Goal: Navigation & Orientation: Find specific page/section

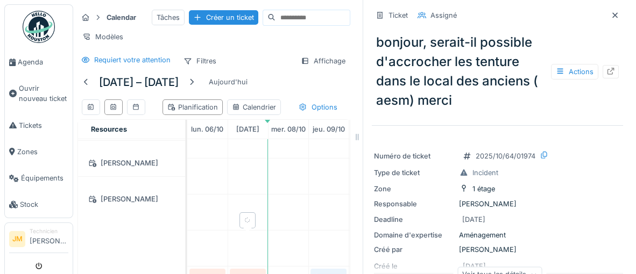
scroll to position [300, 0]
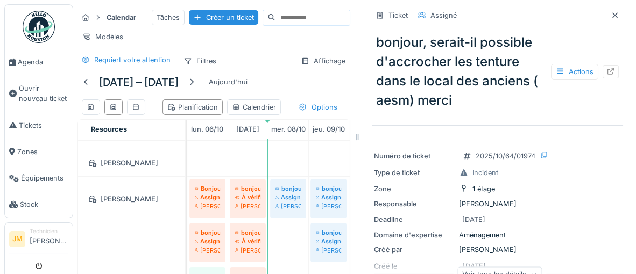
click at [617, 202] on div "Responsable Camille Deketelaere" at bounding box center [497, 204] width 247 height 10
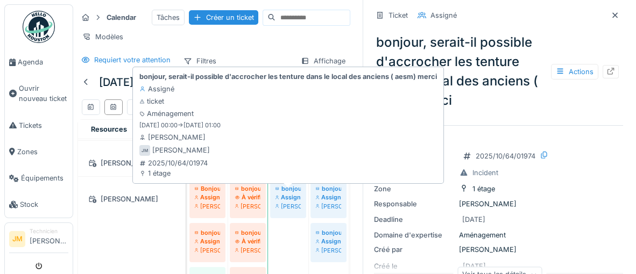
click at [287, 202] on div "Assigné" at bounding box center [287, 197] width 25 height 9
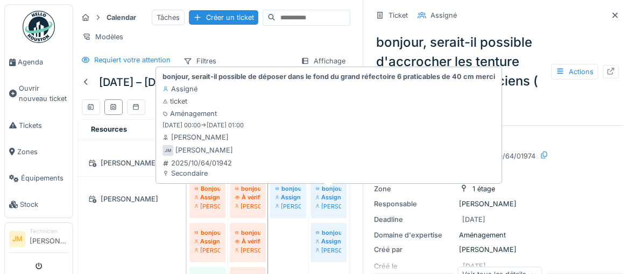
click at [331, 202] on div "Assigné" at bounding box center [328, 197] width 25 height 9
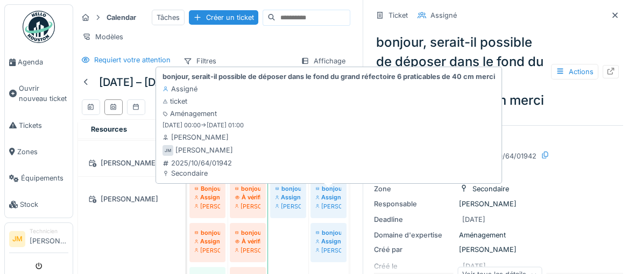
click at [324, 206] on div "bonjour, serait-il possible de déposer dans le fond du grand réfectoire 6 prati…" at bounding box center [328, 197] width 26 height 27
click at [324, 202] on div "Assigné" at bounding box center [328, 197] width 25 height 9
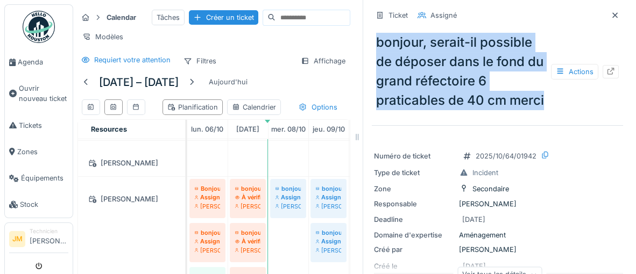
drag, startPoint x: 377, startPoint y: 41, endPoint x: 490, endPoint y: 95, distance: 124.8
click at [557, 103] on div "bonjour, serait-il possible de déposer dans le fond du grand réfectoire 6 prati…" at bounding box center [497, 71] width 251 height 86
copy div "bonjour, serait-il possible de déposer dans le fond du grand réfectoire 6 prati…"
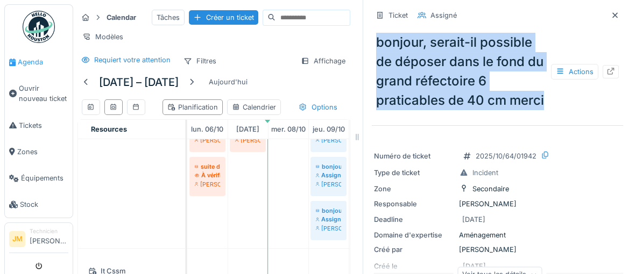
click at [33, 65] on span "Agenda" at bounding box center [43, 62] width 51 height 10
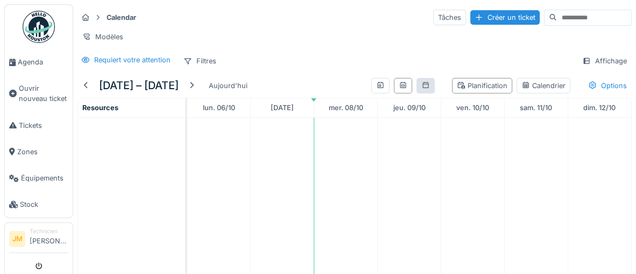
click at [427, 87] on icon at bounding box center [425, 85] width 6 height 6
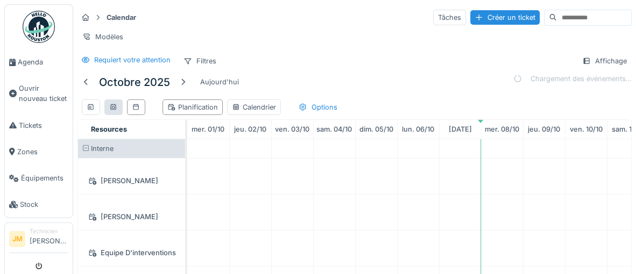
click at [113, 106] on icon at bounding box center [113, 107] width 9 height 7
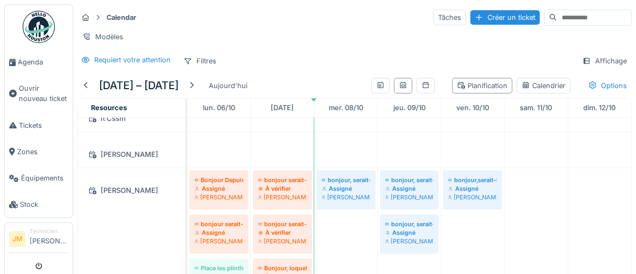
scroll to position [286, 0]
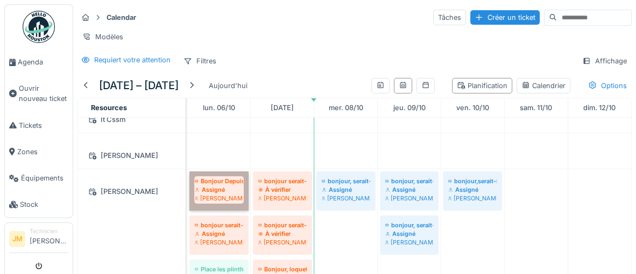
click at [226, 191] on link "Bonjour Depuis les grandes vacances, Il y a un problème avec le rideau côté pri…" at bounding box center [218, 191] width 59 height 39
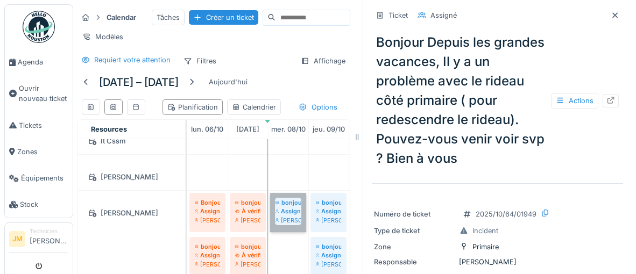
click at [283, 220] on link "bonjour, serait-il possible d'accrocher les tenture dans le local des anciens (…" at bounding box center [288, 212] width 36 height 39
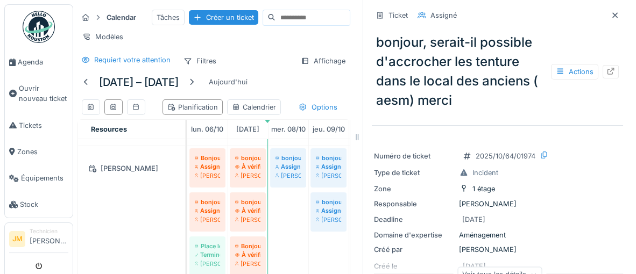
scroll to position [331, 0]
click at [209, 215] on link "bonjour serait-il possible de remettre un morceau de plinthe prés du radiateur …" at bounding box center [207, 211] width 36 height 39
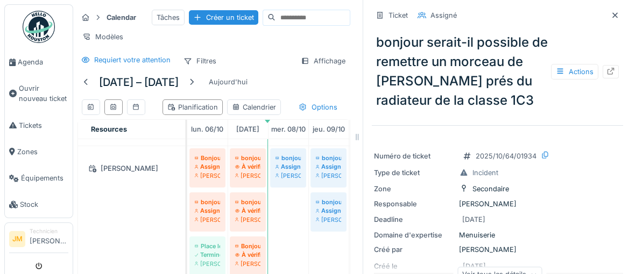
click at [354, 246] on div at bounding box center [357, 137] width 11 height 274
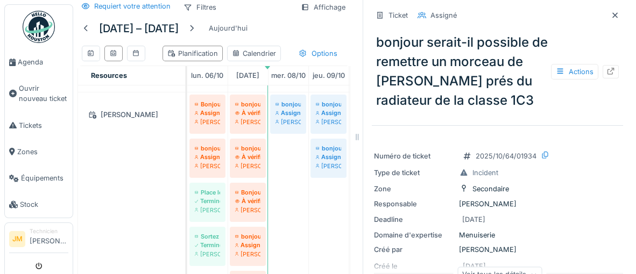
scroll to position [54, 0]
click at [619, 17] on div at bounding box center [614, 15] width 16 height 13
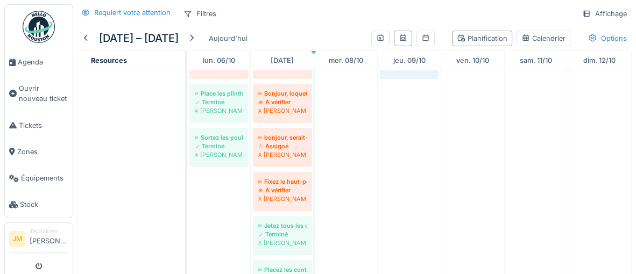
scroll to position [416, 0]
click at [287, 191] on link "Fixez le haut-parleur au mur et fixez un tableau À vérifier Joel Miras" at bounding box center [282, 190] width 59 height 39
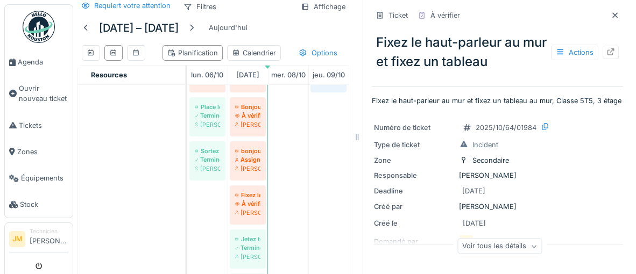
click at [617, 53] on div at bounding box center [610, 52] width 16 height 13
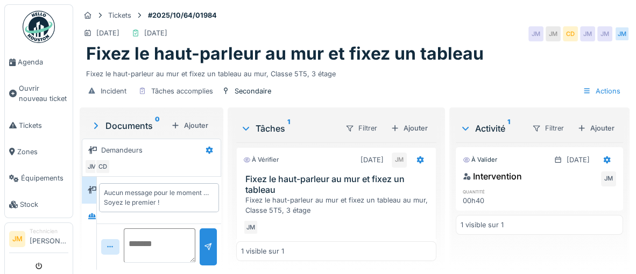
scroll to position [17, 0]
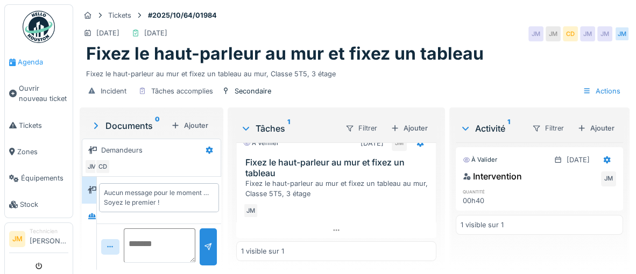
click at [32, 66] on span "Agenda" at bounding box center [43, 62] width 51 height 10
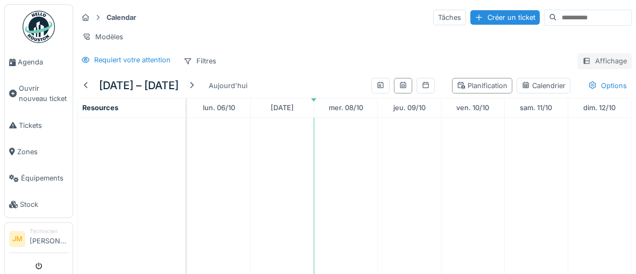
click at [610, 60] on div "Affichage" at bounding box center [604, 61] width 54 height 16
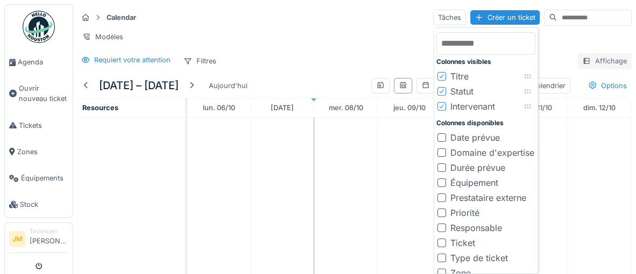
scroll to position [8, 0]
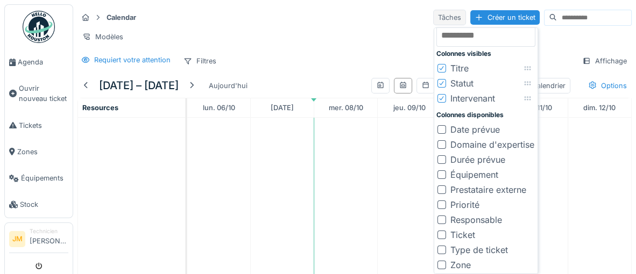
click at [433, 19] on div "Tâches" at bounding box center [449, 18] width 33 height 16
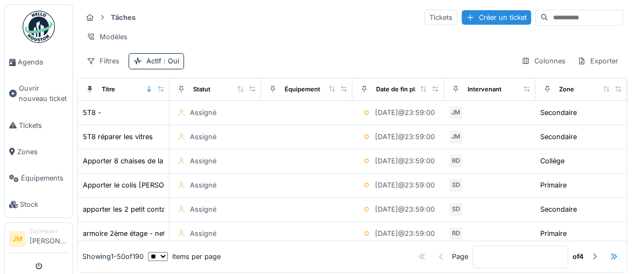
click at [307, 246] on div "Page * of 4" at bounding box center [421, 257] width 402 height 23
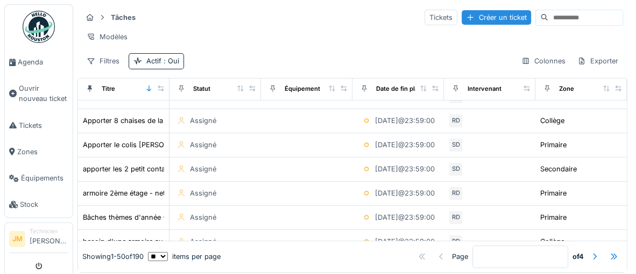
scroll to position [41, 0]
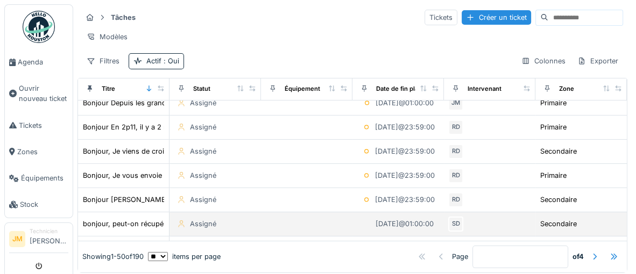
click at [317, 233] on td at bounding box center [306, 224] width 91 height 24
click at [319, 224] on td at bounding box center [306, 224] width 91 height 24
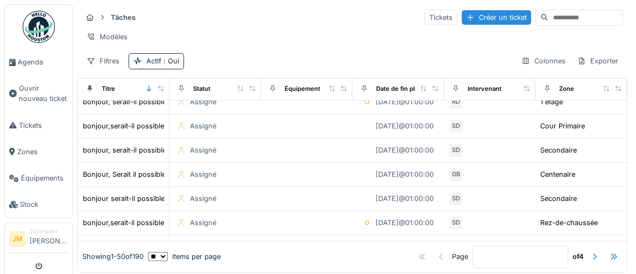
scroll to position [641, 0]
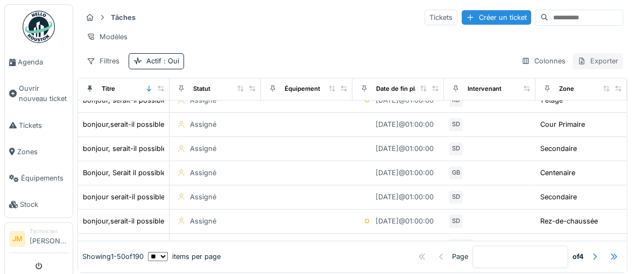
click at [605, 62] on div "Exporter" at bounding box center [597, 61] width 51 height 16
click at [551, 60] on div "Colonnes" at bounding box center [543, 61] width 54 height 16
click at [320, 24] on div "Tâches Tickets Créer un ticket" at bounding box center [352, 18] width 541 height 18
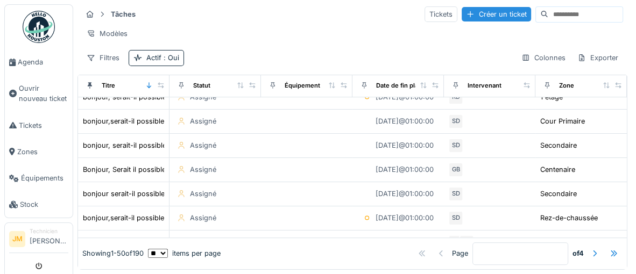
click at [48, 241] on li "Technicien Joel Miras" at bounding box center [49, 238] width 39 height 23
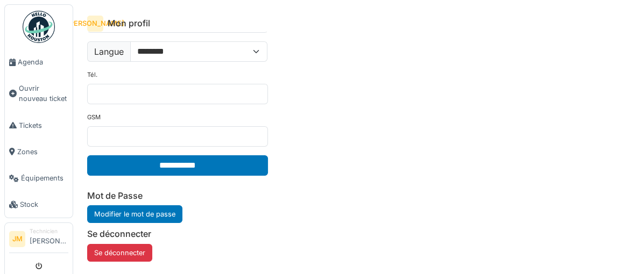
scroll to position [127, 0]
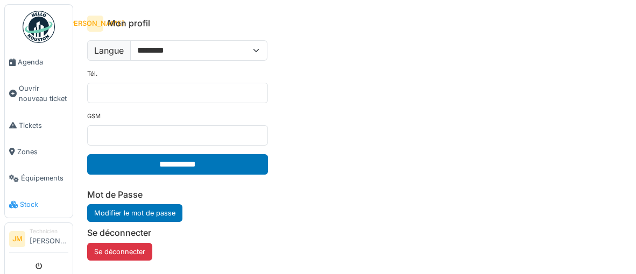
click at [48, 203] on span "Stock" at bounding box center [44, 204] width 48 height 10
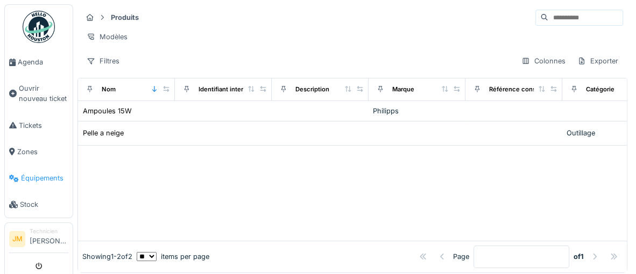
click at [46, 177] on span "Équipements" at bounding box center [44, 178] width 47 height 10
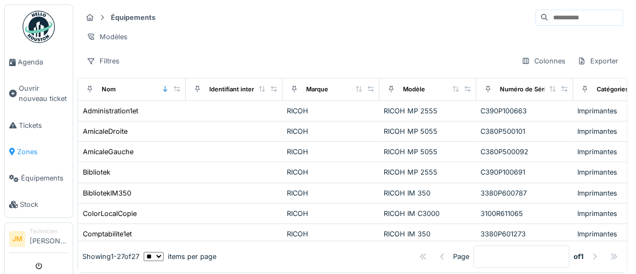
click at [35, 152] on span "Zones" at bounding box center [42, 152] width 51 height 10
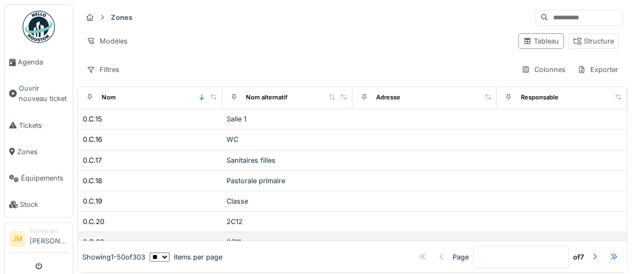
click at [320, 237] on div "2C11" at bounding box center [287, 242] width 122 height 10
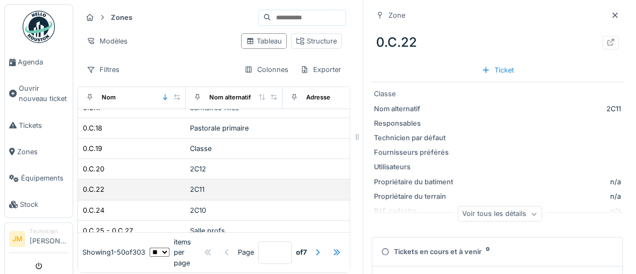
scroll to position [683, 0]
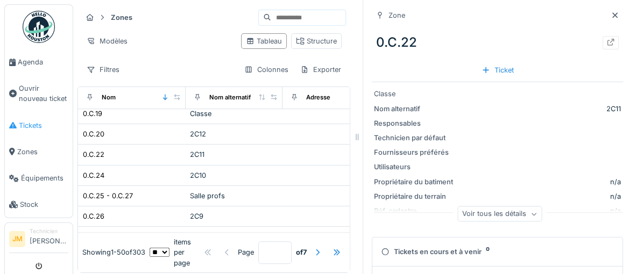
click at [28, 128] on span "Tickets" at bounding box center [43, 125] width 49 height 10
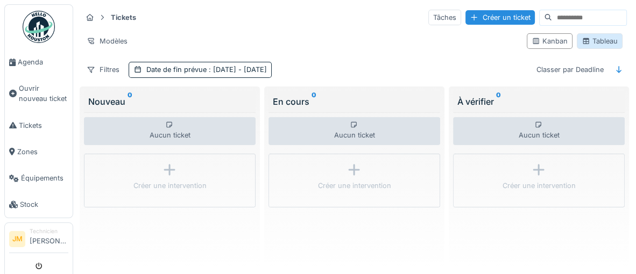
click at [608, 42] on div "Tableau" at bounding box center [599, 41] width 36 height 10
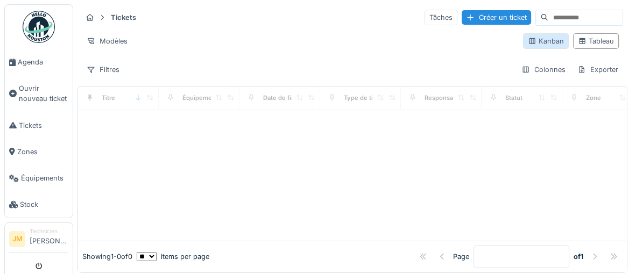
click at [545, 42] on div "Kanban" at bounding box center [545, 41] width 36 height 10
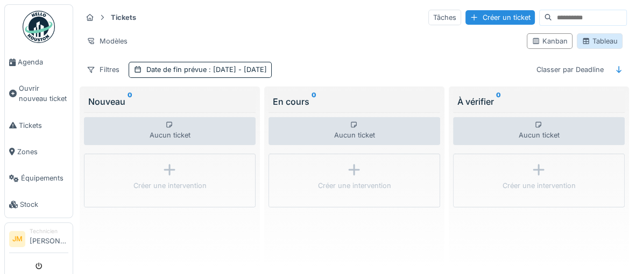
click at [607, 41] on div "Tableau" at bounding box center [599, 41] width 36 height 10
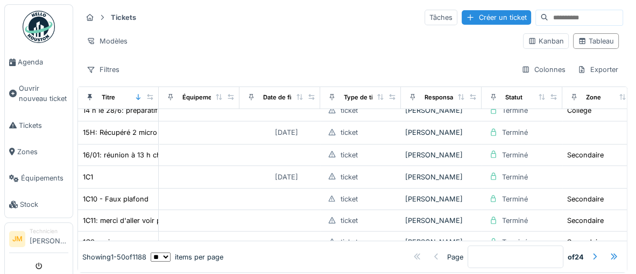
scroll to position [59, 0]
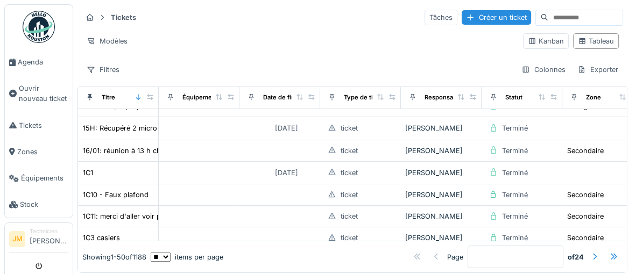
click at [396, 245] on div "Showing 1 - 50 of 1188 ** ** ** *** *** *** items per page Page * of 24" at bounding box center [352, 256] width 548 height 31
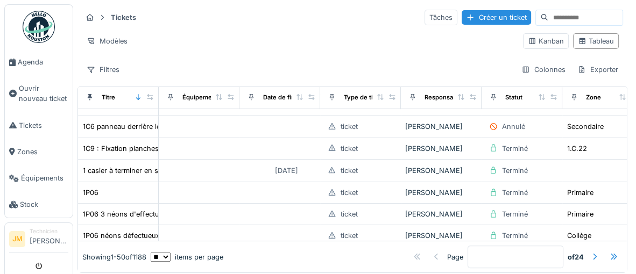
scroll to position [306, 0]
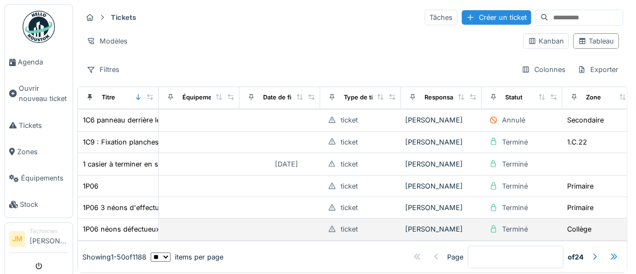
click at [399, 231] on td "ticket" at bounding box center [360, 230] width 81 height 22
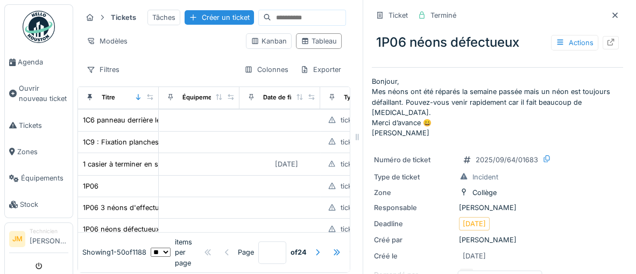
click at [403, 219] on div "Deadline" at bounding box center [414, 224] width 81 height 10
click at [620, 17] on div at bounding box center [614, 15] width 16 height 13
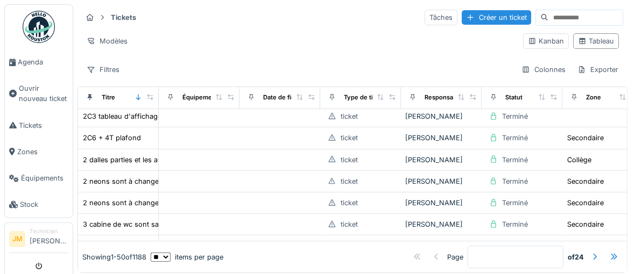
scroll to position [529, 0]
click at [25, 62] on span "Agenda" at bounding box center [43, 62] width 51 height 10
